Goal: Task Accomplishment & Management: Manage account settings

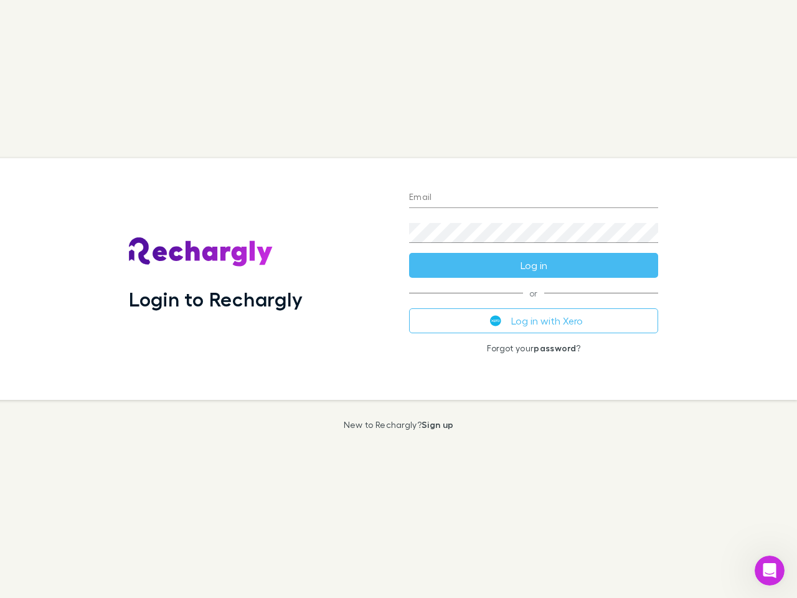
click at [398, 299] on div "Login to Rechargly" at bounding box center [259, 279] width 280 height 242
click at [534, 198] on input "Email" at bounding box center [533, 198] width 249 height 20
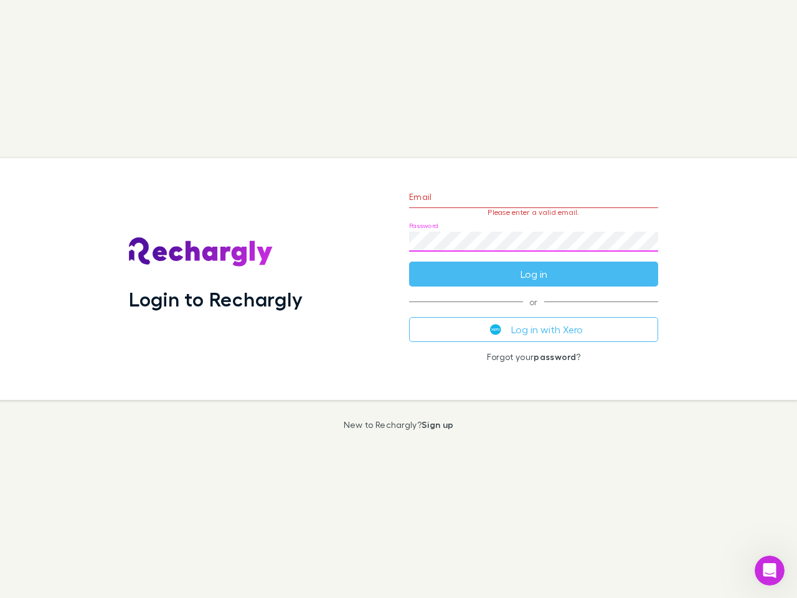
click at [534, 265] on form "Email Please enter a valid email. Password Log in" at bounding box center [533, 232] width 249 height 108
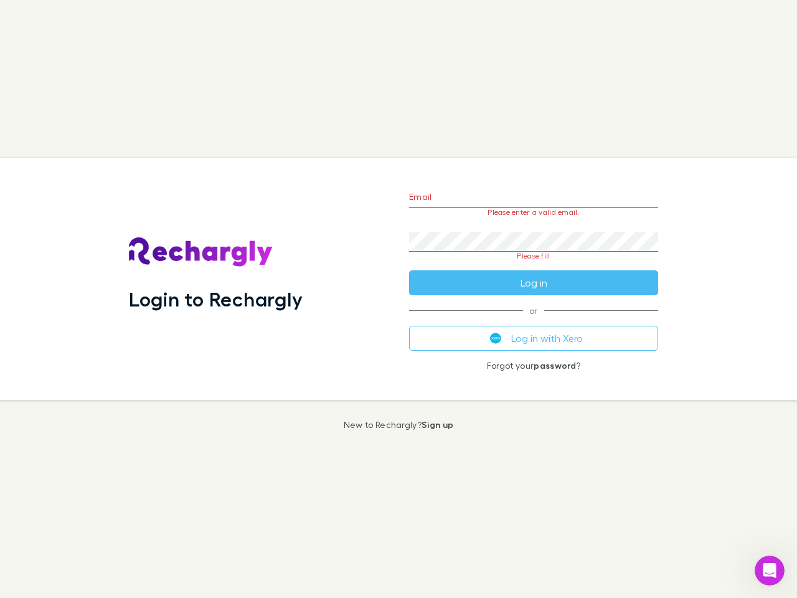
click at [534, 321] on div "Email Please enter a valid email. Password Please fill Log in or Log in with Xe…" at bounding box center [533, 279] width 269 height 242
click at [770, 570] on icon "Open Intercom Messenger" at bounding box center [770, 570] width 21 height 21
